Goal: Task Accomplishment & Management: Manage account settings

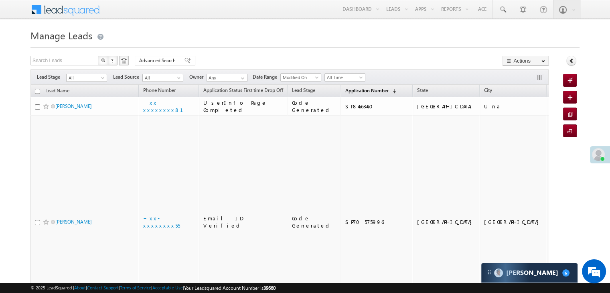
click at [345, 92] on span "Application Number" at bounding box center [366, 90] width 43 height 6
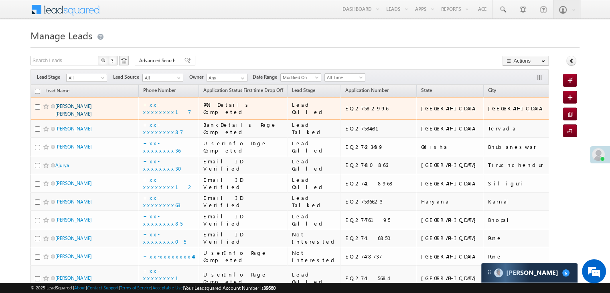
click at [92, 117] on link "[PERSON_NAME] [PERSON_NAME]" at bounding box center [73, 110] width 37 height 14
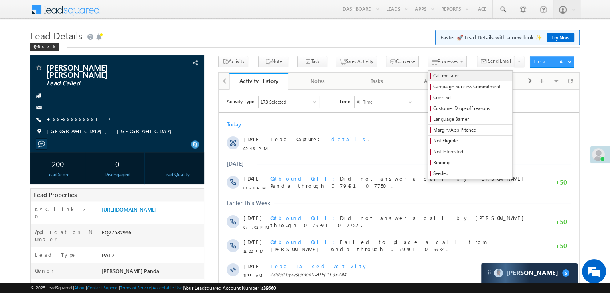
click at [435, 75] on span "Call me later" at bounding box center [471, 75] width 76 height 7
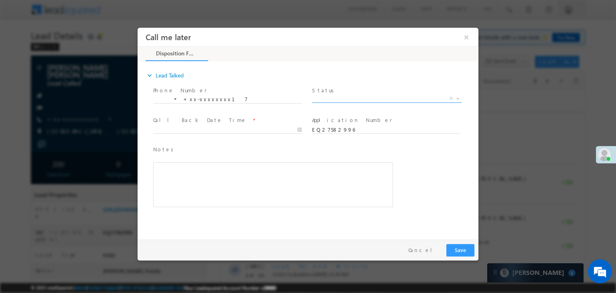
click at [403, 99] on span "X" at bounding box center [387, 99] width 150 height 8
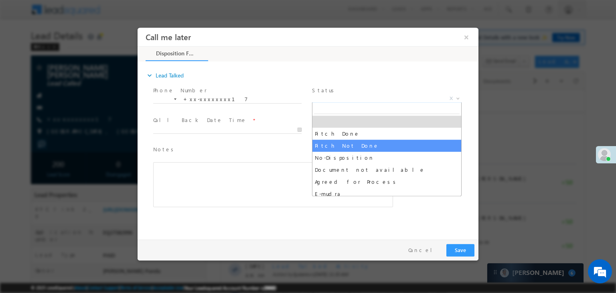
select select "Pitch Not Done"
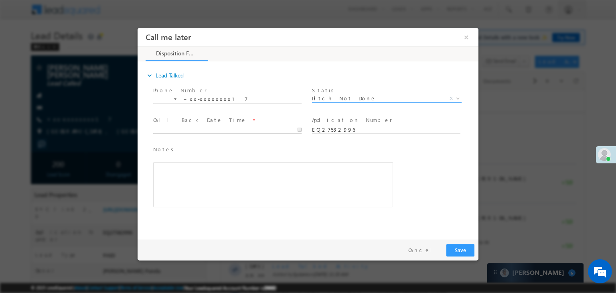
type input "08/24/25 2:47 PM"
click at [256, 131] on input "08/24/25 2:47 PM" at bounding box center [227, 130] width 148 height 8
click at [456, 249] on button "Save" at bounding box center [461, 250] width 28 height 12
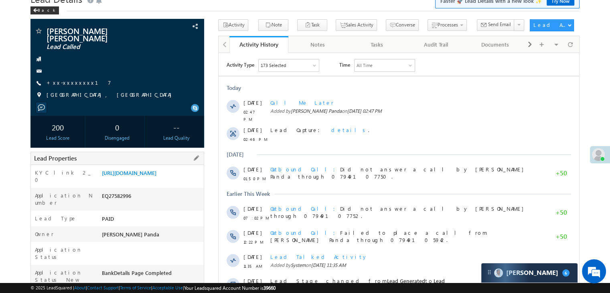
scroll to position [80, 0]
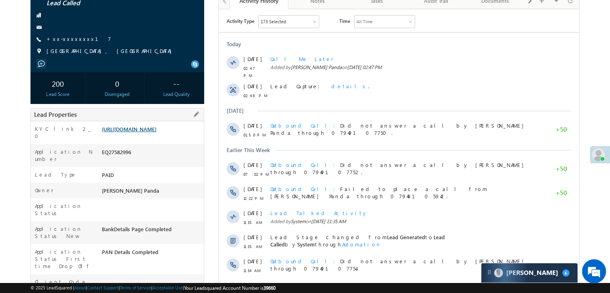
click at [154, 130] on link "[URL][DOMAIN_NAME]" at bounding box center [129, 129] width 55 height 7
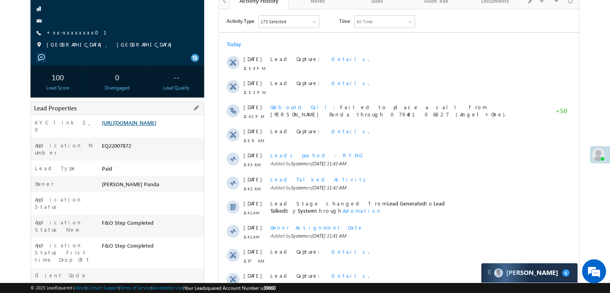
click at [157, 126] on link "https://angelbroking1-pk3em7sa.customui-test.leadsquared.com?leadId=58b9be8d-fe…" at bounding box center [129, 122] width 55 height 7
click at [157, 125] on link "[URL][DOMAIN_NAME]" at bounding box center [129, 122] width 55 height 7
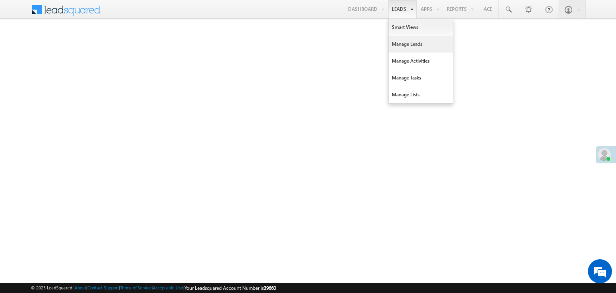
click at [398, 44] on link "Manage Leads" at bounding box center [421, 44] width 64 height 17
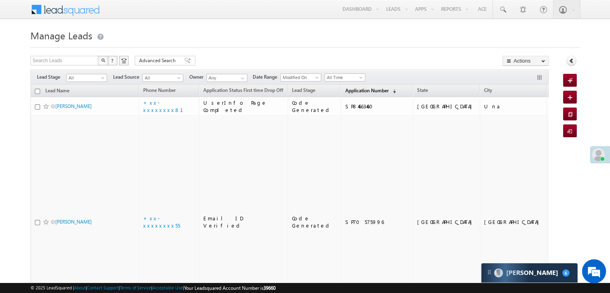
click at [360, 92] on span "Application Number" at bounding box center [366, 90] width 43 height 6
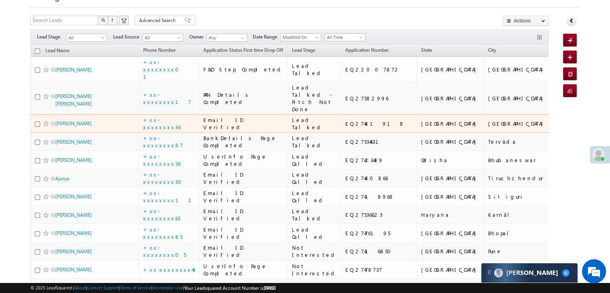
scroll to position [80, 0]
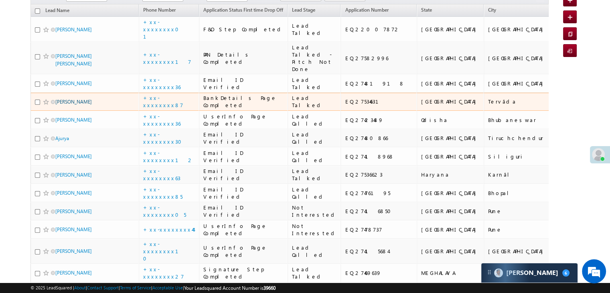
click at [67, 105] on link "Shaikh arif" at bounding box center [73, 102] width 37 height 6
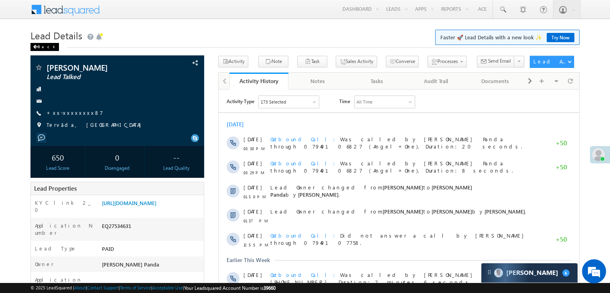
click at [42, 46] on div "Back" at bounding box center [45, 47] width 28 height 8
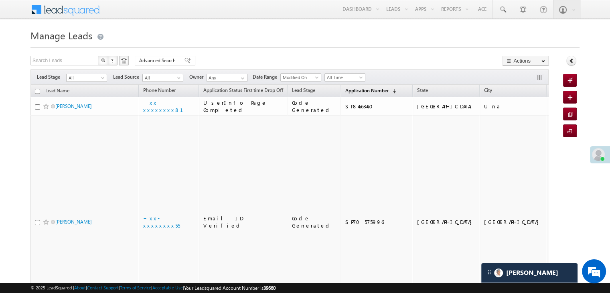
click at [354, 92] on span "Application Number" at bounding box center [366, 90] width 43 height 6
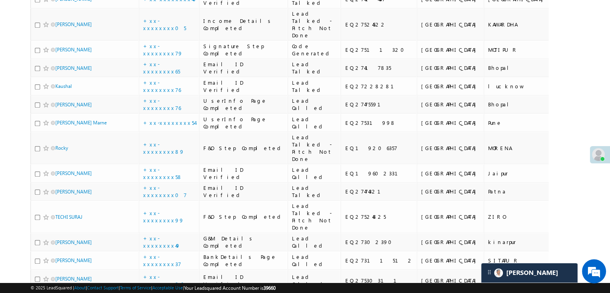
scroll to position [401, 0]
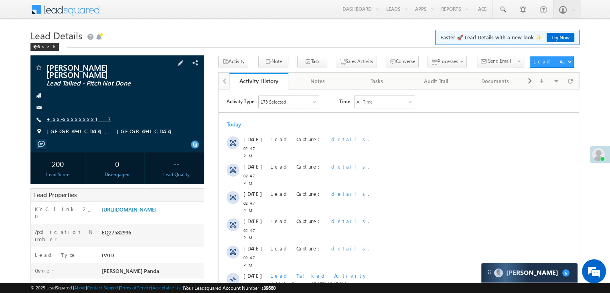
click at [66, 116] on link "+xx-xxxxxxxx17" at bounding box center [79, 119] width 65 height 7
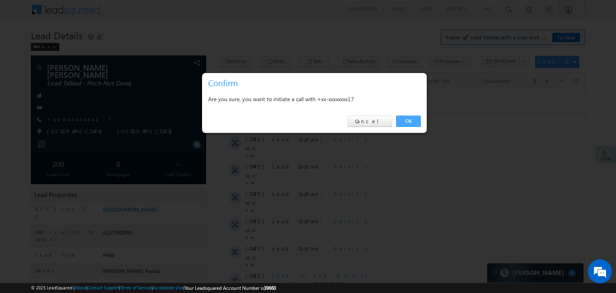
click at [413, 120] on link "OK" at bounding box center [409, 121] width 24 height 11
